Goal: Information Seeking & Learning: Learn about a topic

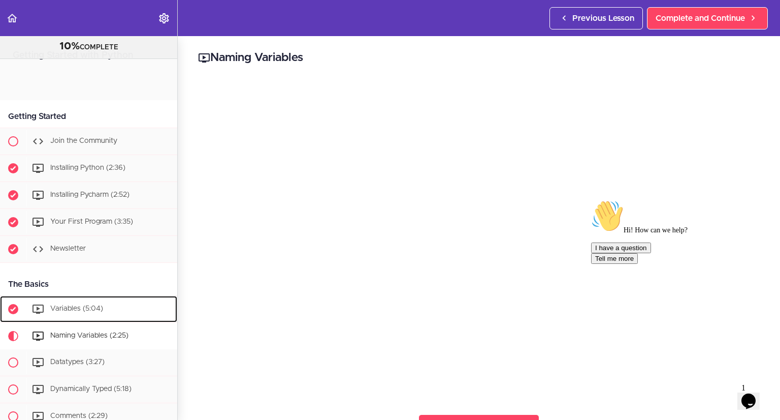
click at [58, 298] on div "Variables (5:04)" at bounding box center [101, 309] width 151 height 22
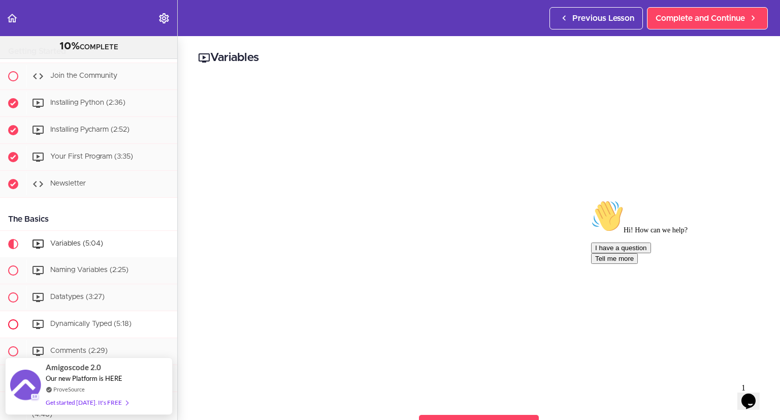
scroll to position [36, 0]
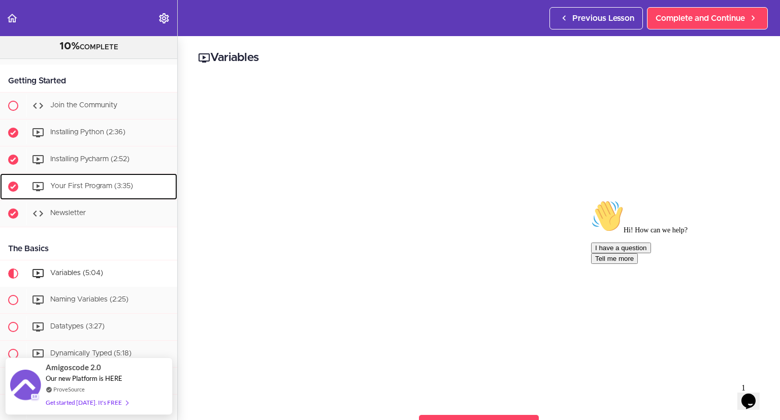
click at [78, 175] on div "Your First Program (3:35)" at bounding box center [101, 186] width 151 height 22
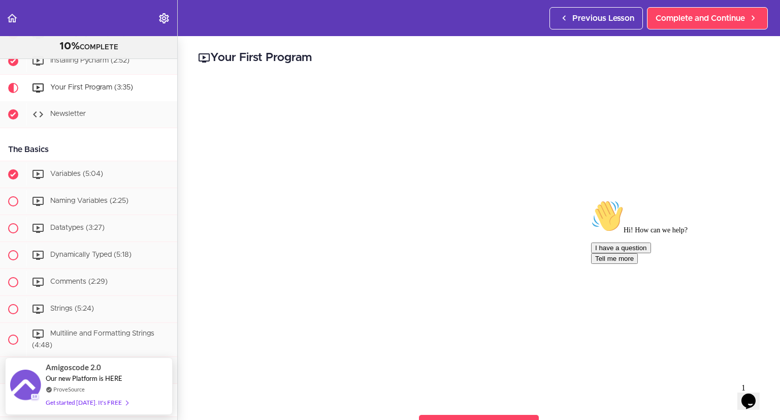
click at [382, 264] on div "I have a question Tell me more" at bounding box center [682, 252] width 183 height 21
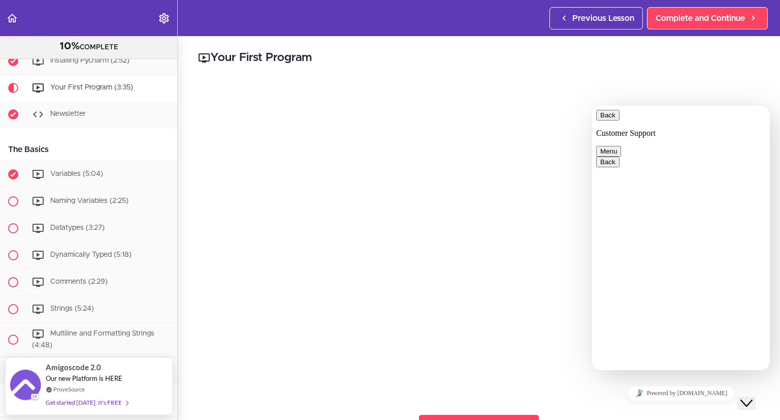
click at [382, 146] on button "Menu" at bounding box center [608, 151] width 25 height 11
click at [382, 120] on button "Back" at bounding box center [607, 115] width 23 height 11
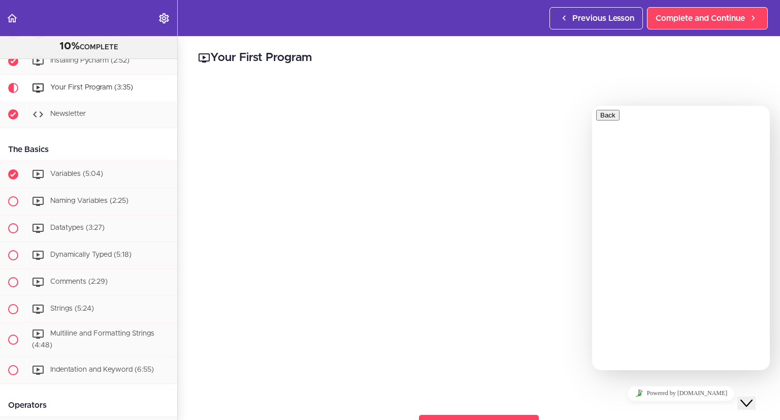
click at [382, 397] on div "Close Chat This icon closes the chat window." at bounding box center [747, 403] width 12 height 12
